Goal: Information Seeking & Learning: Learn about a topic

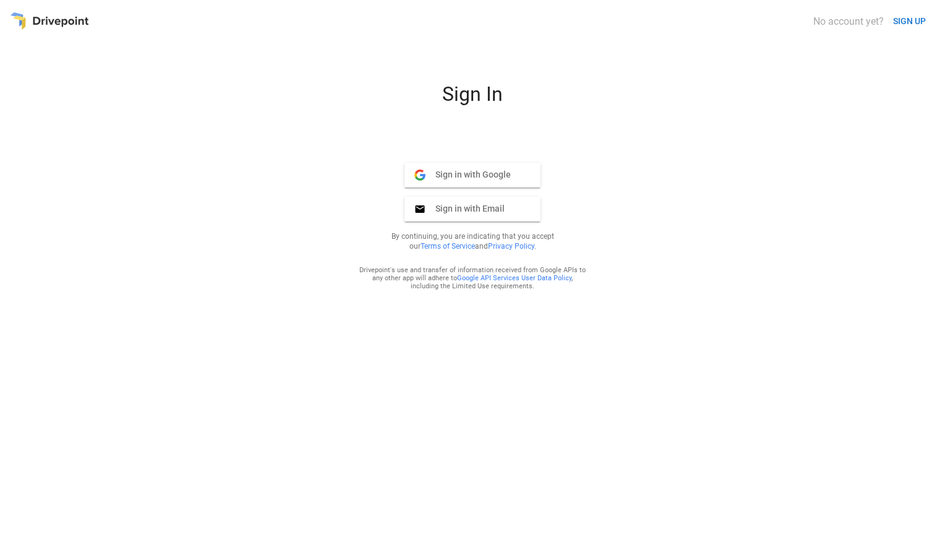
click at [463, 179] on span "Sign in with Google" at bounding box center [467, 174] width 85 height 11
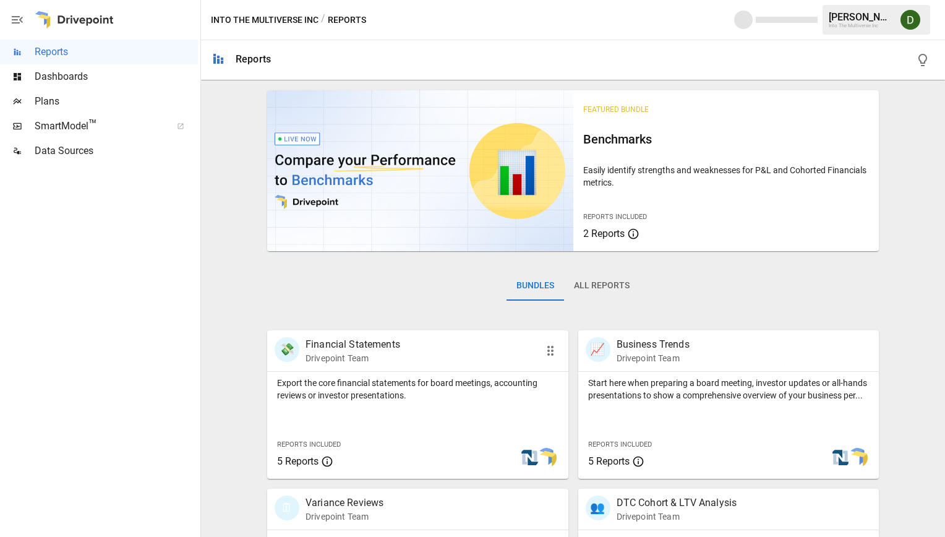
click at [331, 349] on p "Financial Statements" at bounding box center [352, 344] width 95 height 15
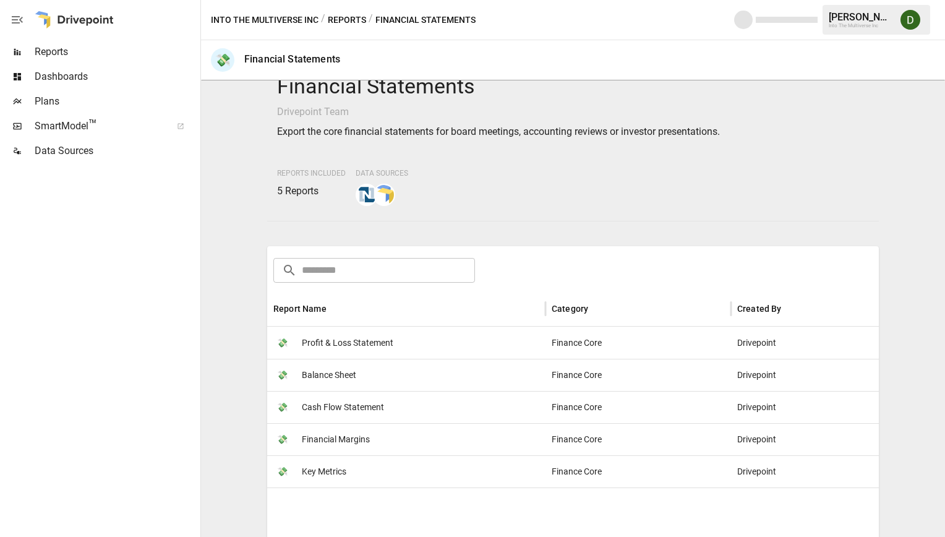
scroll to position [23, 0]
click at [334, 341] on span "Profit & Loss Statement" at bounding box center [348, 342] width 92 height 32
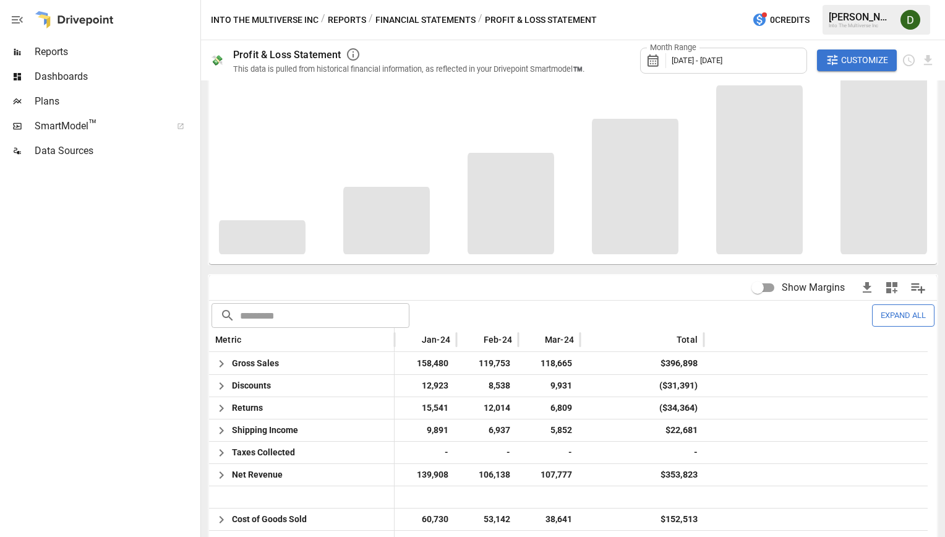
scroll to position [72, 0]
click at [693, 58] on span "[DATE] - [DATE]" at bounding box center [697, 60] width 51 height 9
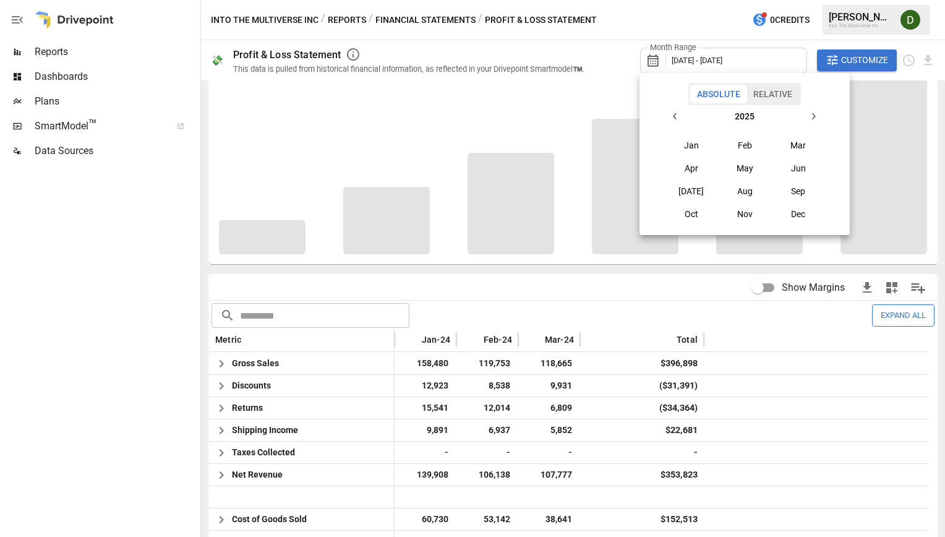
click at [700, 148] on button "Jan" at bounding box center [691, 145] width 53 height 22
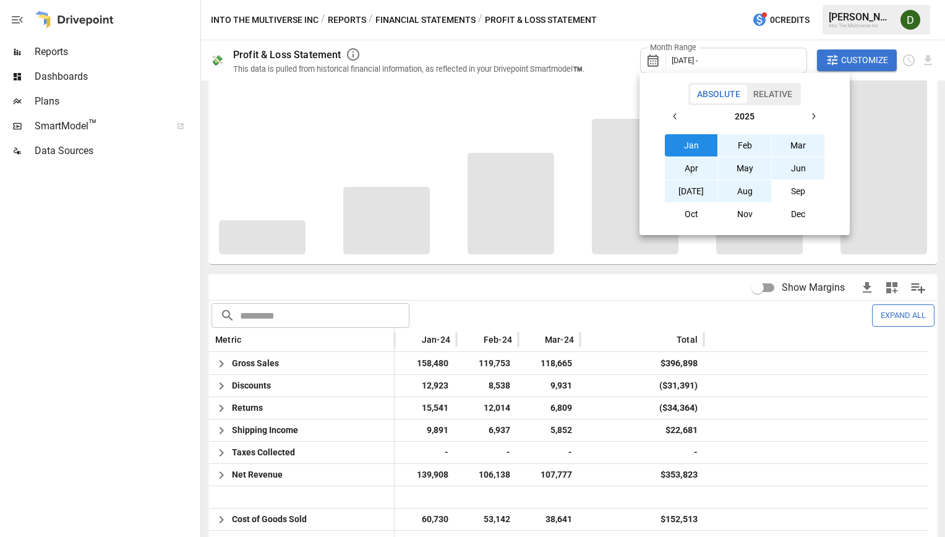
click at [741, 191] on button "Aug" at bounding box center [744, 191] width 53 height 22
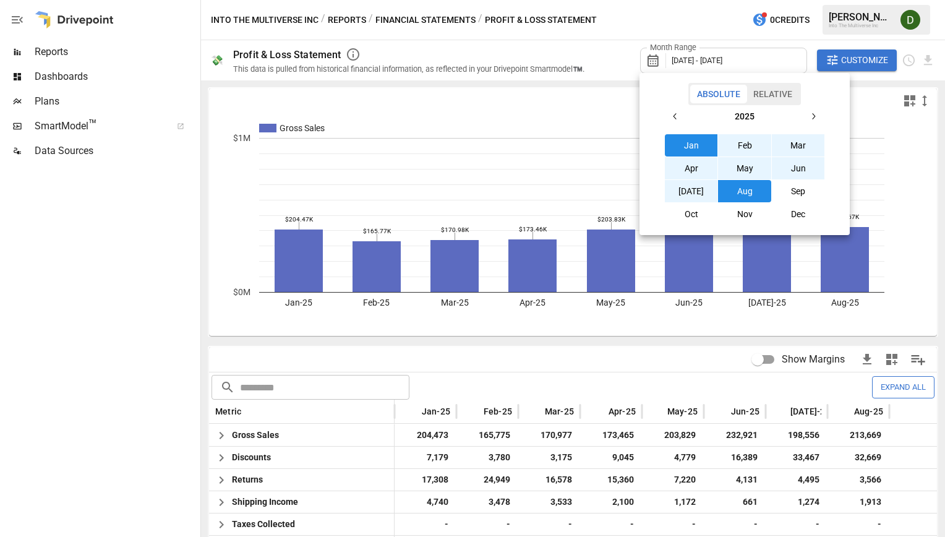
click at [210, 313] on div at bounding box center [472, 268] width 945 height 537
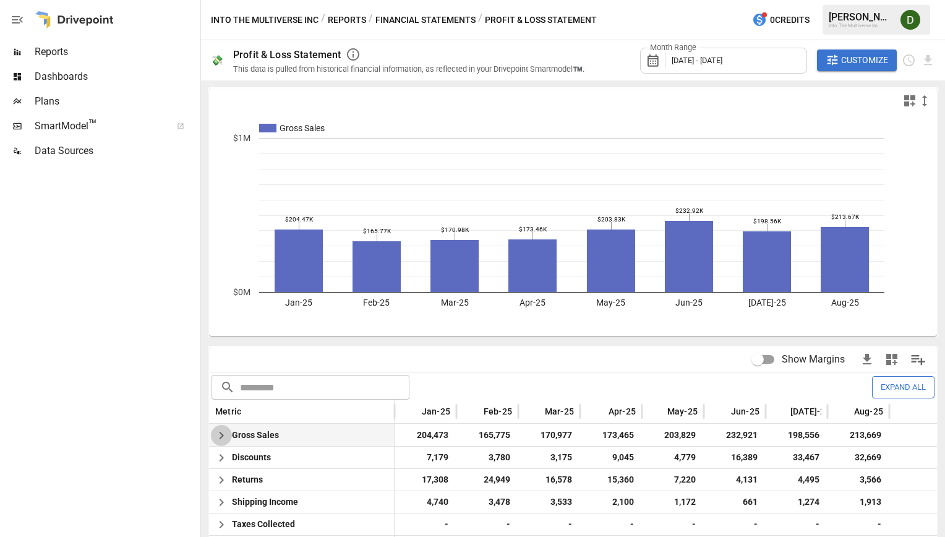
click at [222, 439] on icon "button" at bounding box center [221, 435] width 15 height 15
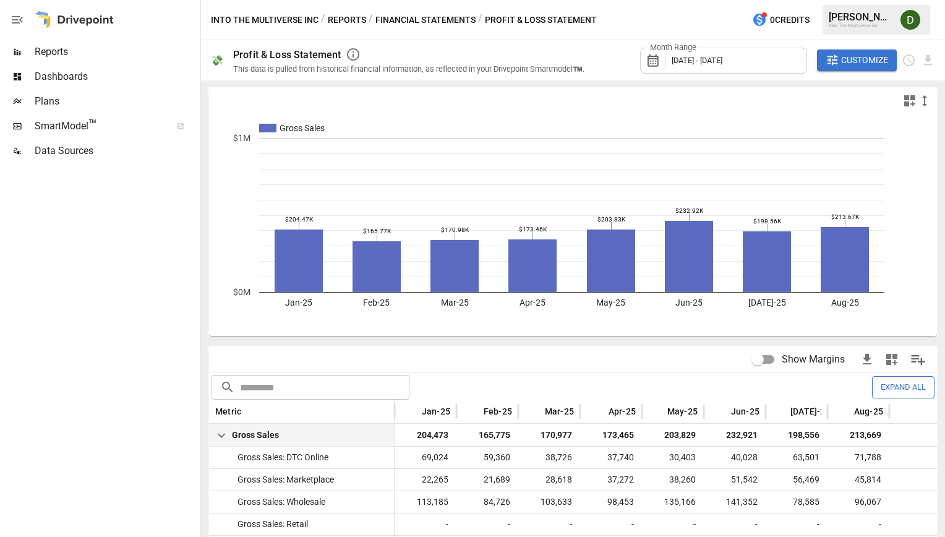
click at [73, 83] on span "Dashboards" at bounding box center [116, 76] width 163 height 15
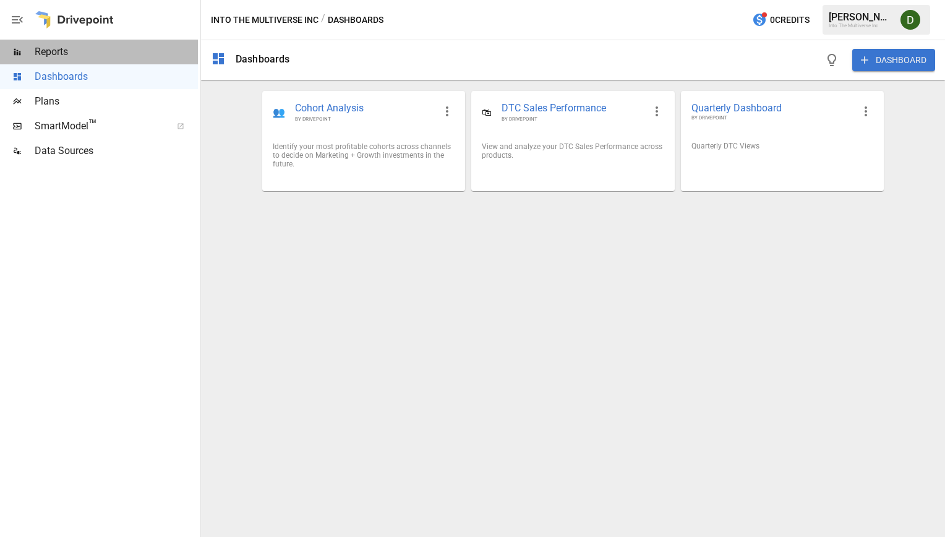
click at [63, 52] on span "Reports" at bounding box center [116, 52] width 163 height 15
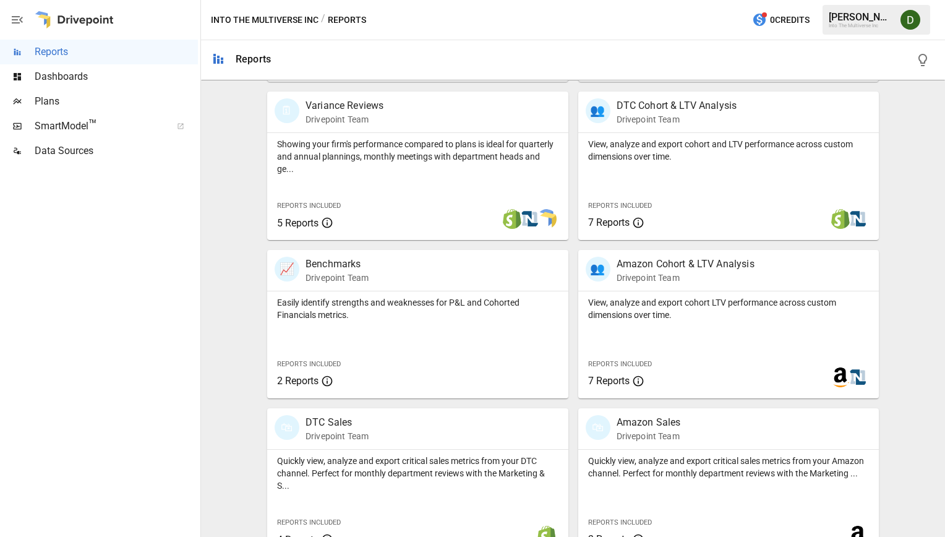
scroll to position [421, 0]
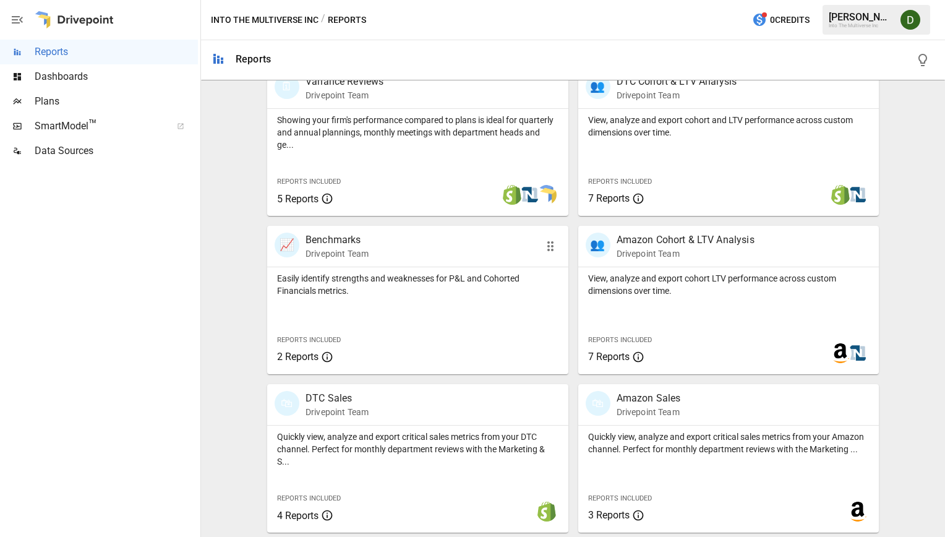
click at [431, 356] on div at bounding box center [481, 364] width 176 height 20
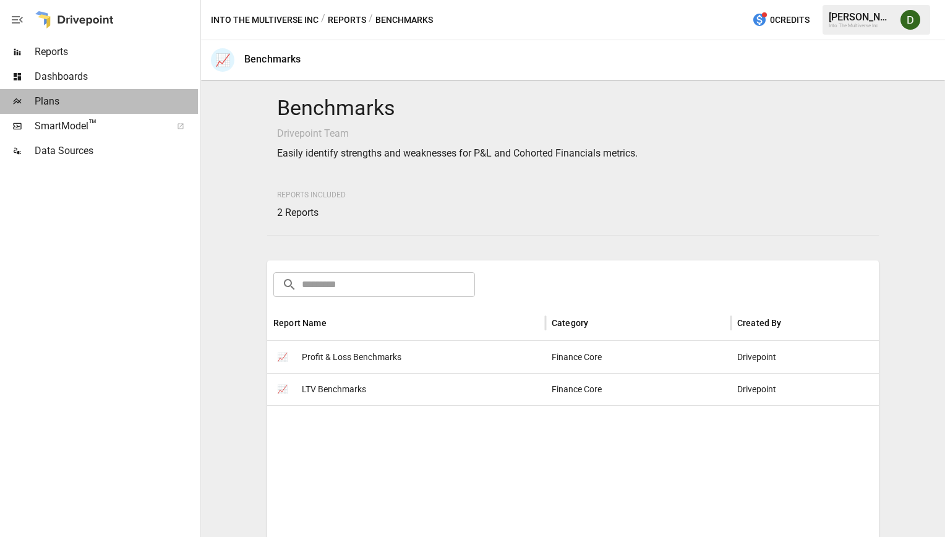
click at [96, 99] on span "Plans" at bounding box center [116, 101] width 163 height 15
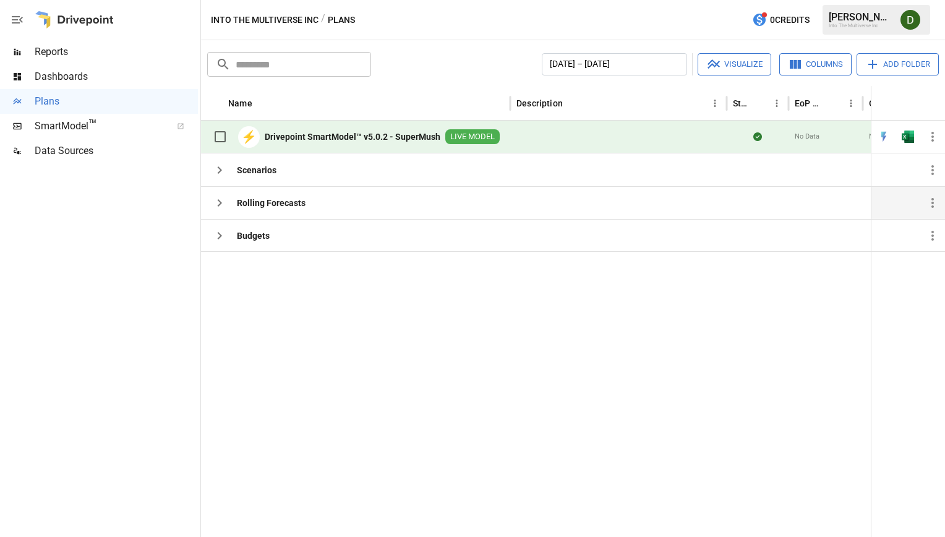
click at [245, 203] on b "Rolling Forecasts" at bounding box center [271, 203] width 69 height 12
click at [294, 139] on b "Drivepoint SmartModel™ v5.0.2 - SuperMush" at bounding box center [353, 136] width 176 height 12
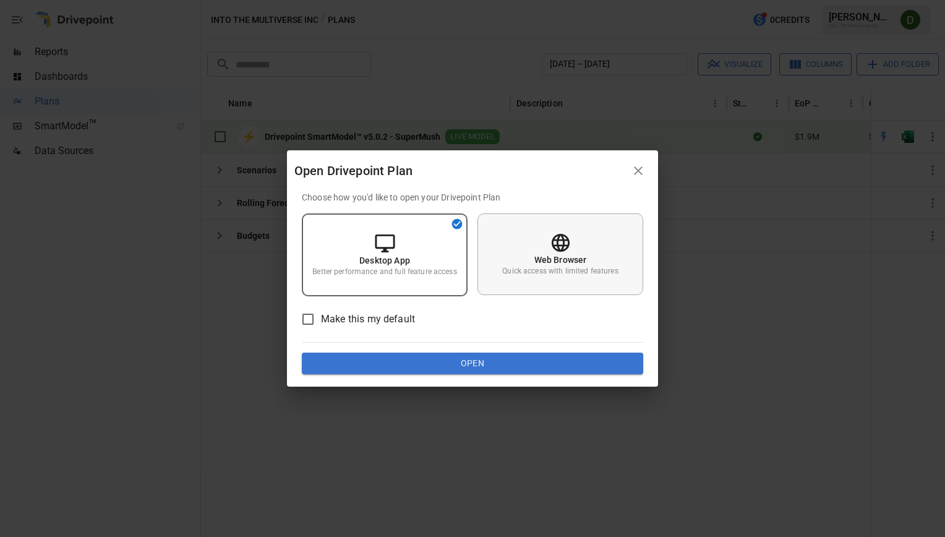
click at [560, 248] on icon at bounding box center [561, 243] width 22 height 22
click at [505, 357] on button "Open" at bounding box center [472, 363] width 341 height 22
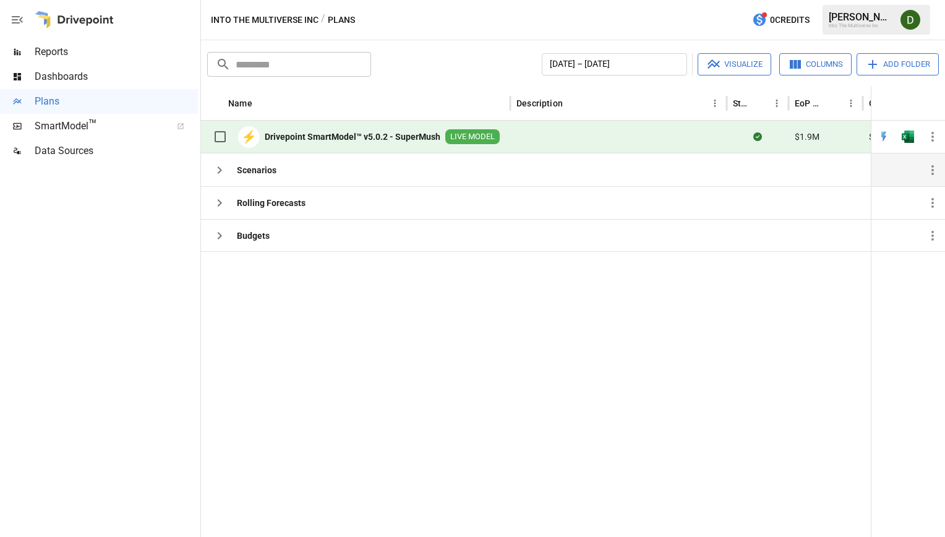
click at [287, 176] on div "Scenarios" at bounding box center [355, 169] width 309 height 33
click at [223, 169] on icon "button" at bounding box center [219, 170] width 15 height 15
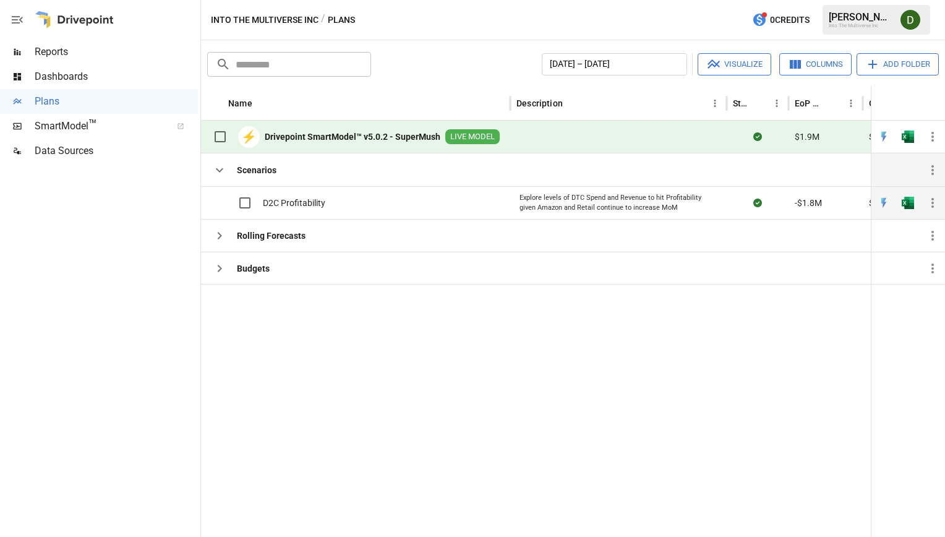
click at [286, 204] on span "D2C Profitability" at bounding box center [294, 203] width 62 height 12
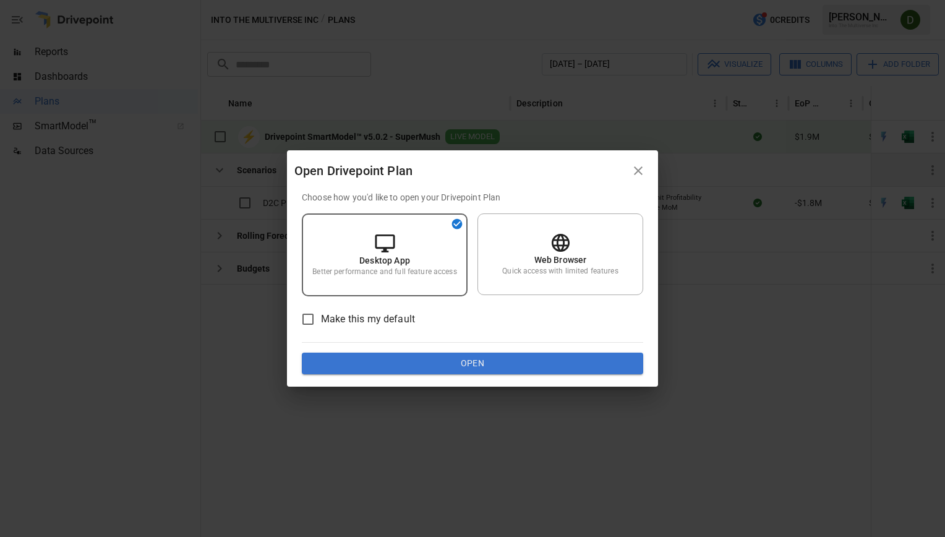
click at [422, 362] on button "Open" at bounding box center [472, 363] width 341 height 22
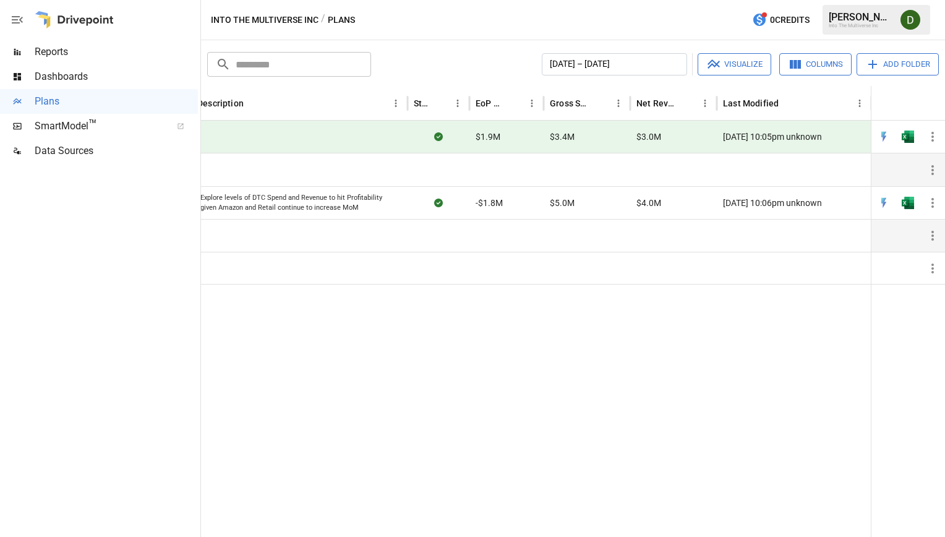
scroll to position [0, 319]
click at [910, 201] on img "Open in Excel" at bounding box center [908, 203] width 12 height 12
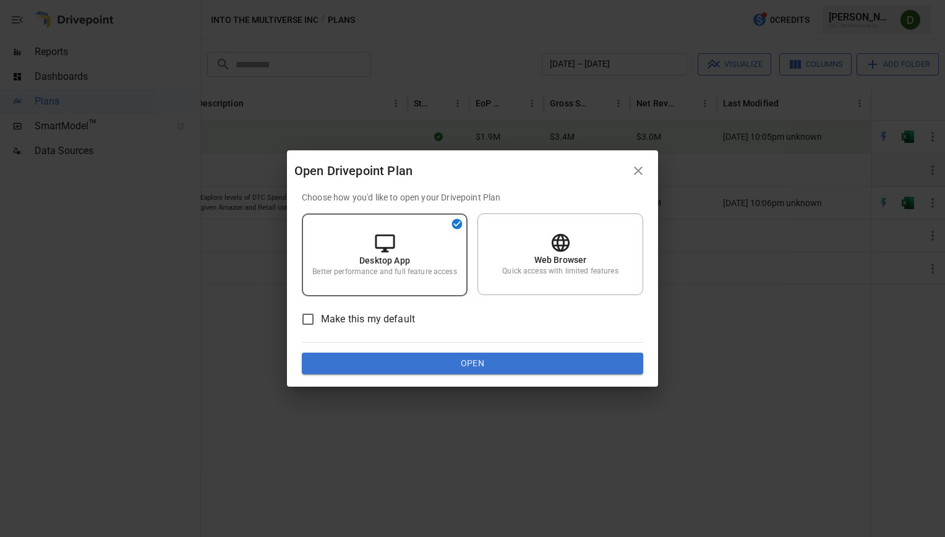
click at [325, 317] on span "Make this my default" at bounding box center [368, 319] width 94 height 15
click at [636, 171] on icon "button" at bounding box center [638, 170] width 15 height 15
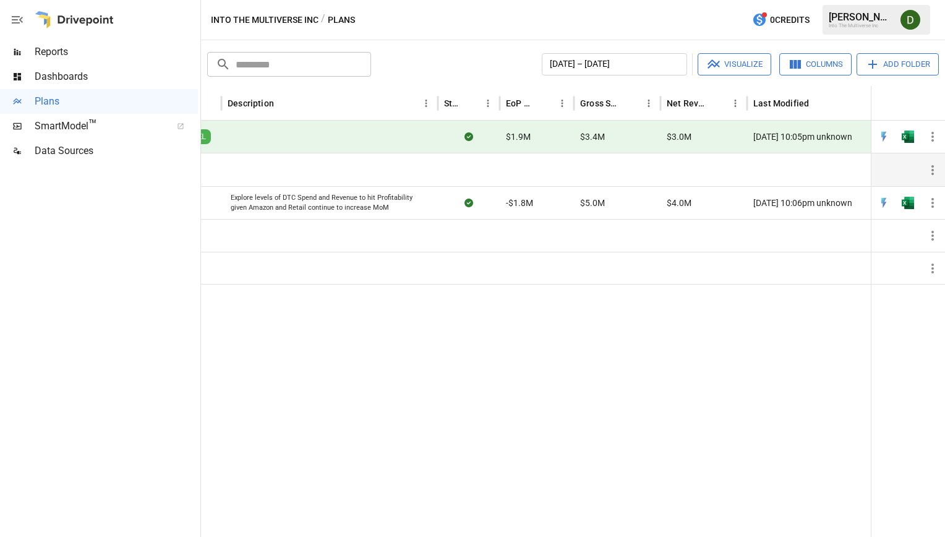
scroll to position [0, 291]
click at [910, 138] on img "Open in Excel" at bounding box center [908, 136] width 12 height 12
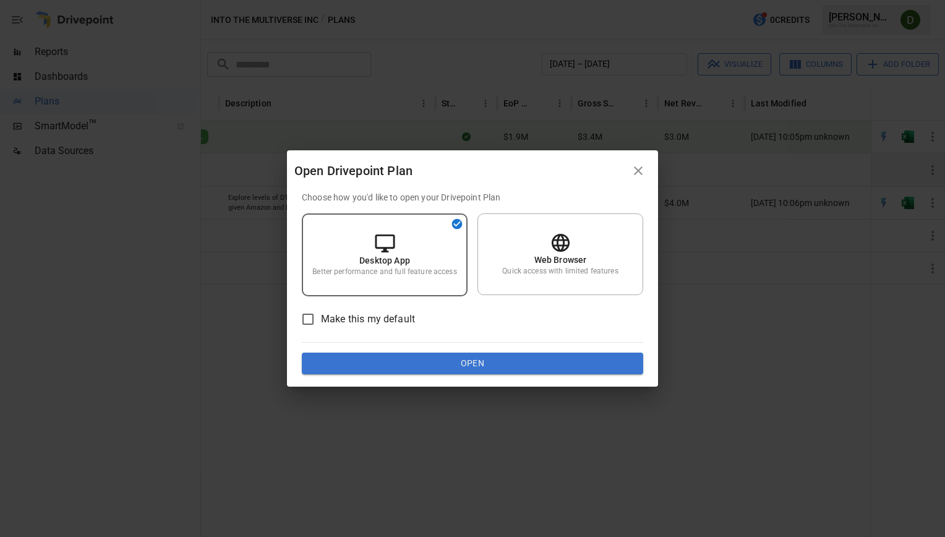
click at [516, 362] on button "Open" at bounding box center [472, 363] width 341 height 22
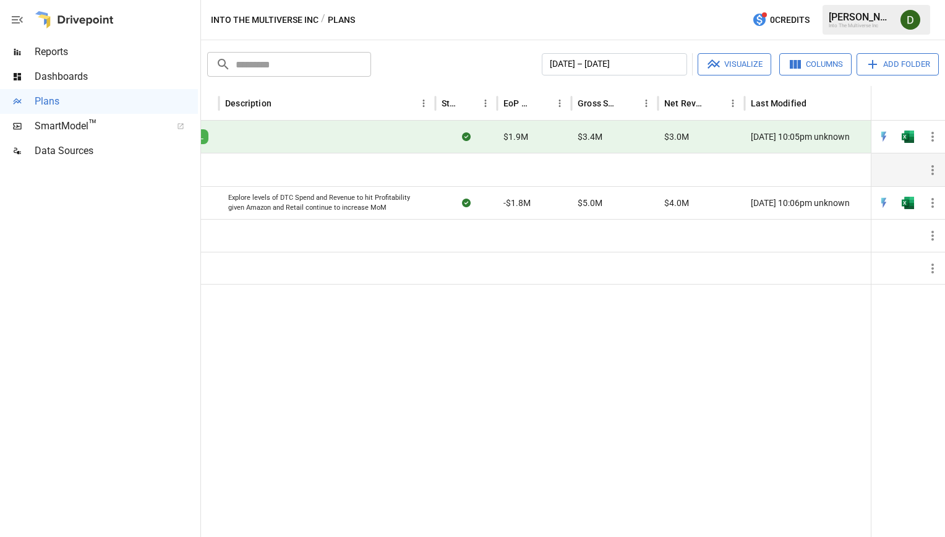
click at [654, 398] on div at bounding box center [404, 410] width 989 height 253
